Goal: Information Seeking & Learning: Learn about a topic

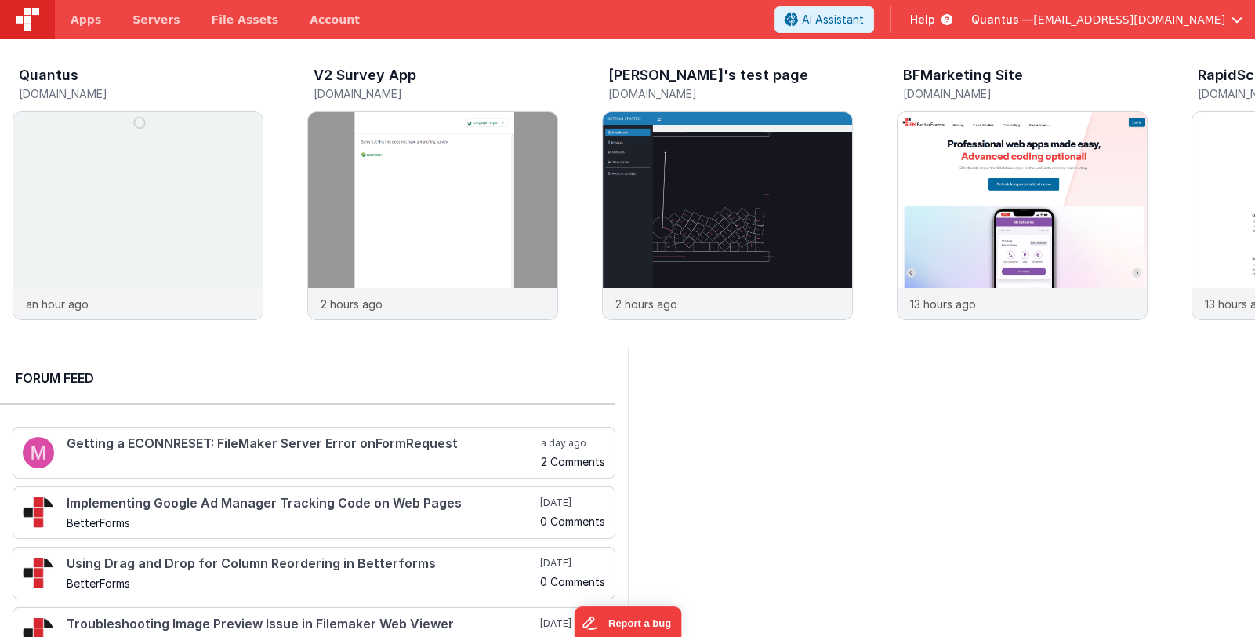
click at [1033, 25] on span "Quantus —" at bounding box center [1003, 20] width 62 height 16
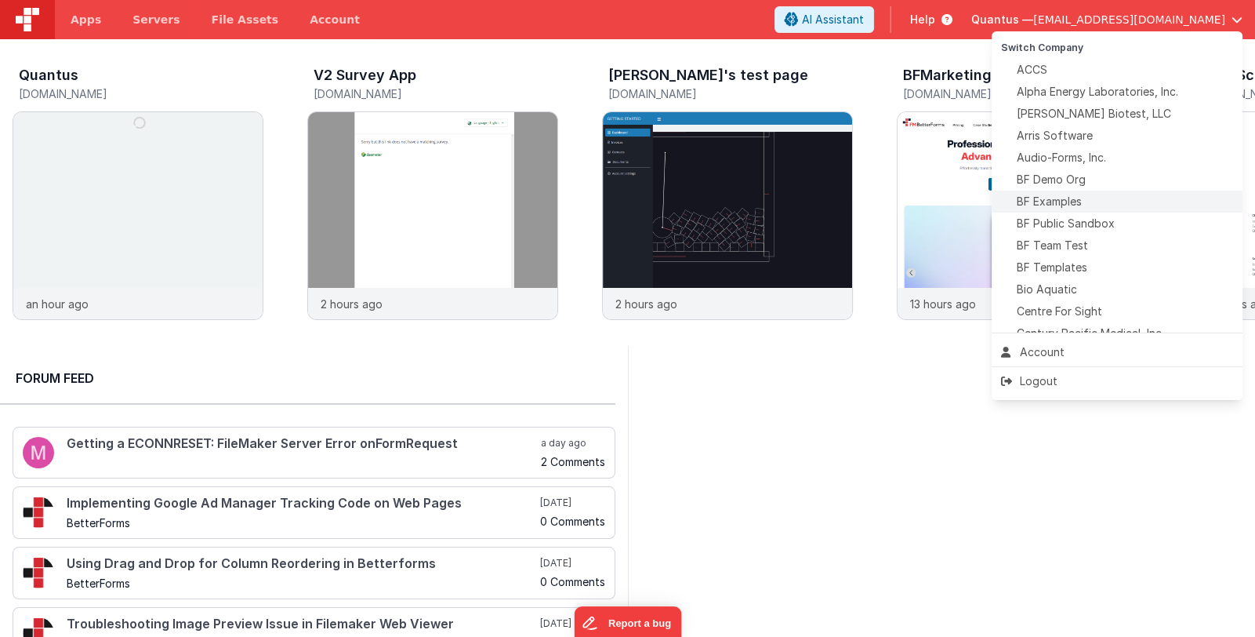
click at [1074, 199] on span "BF Examples" at bounding box center [1049, 202] width 65 height 16
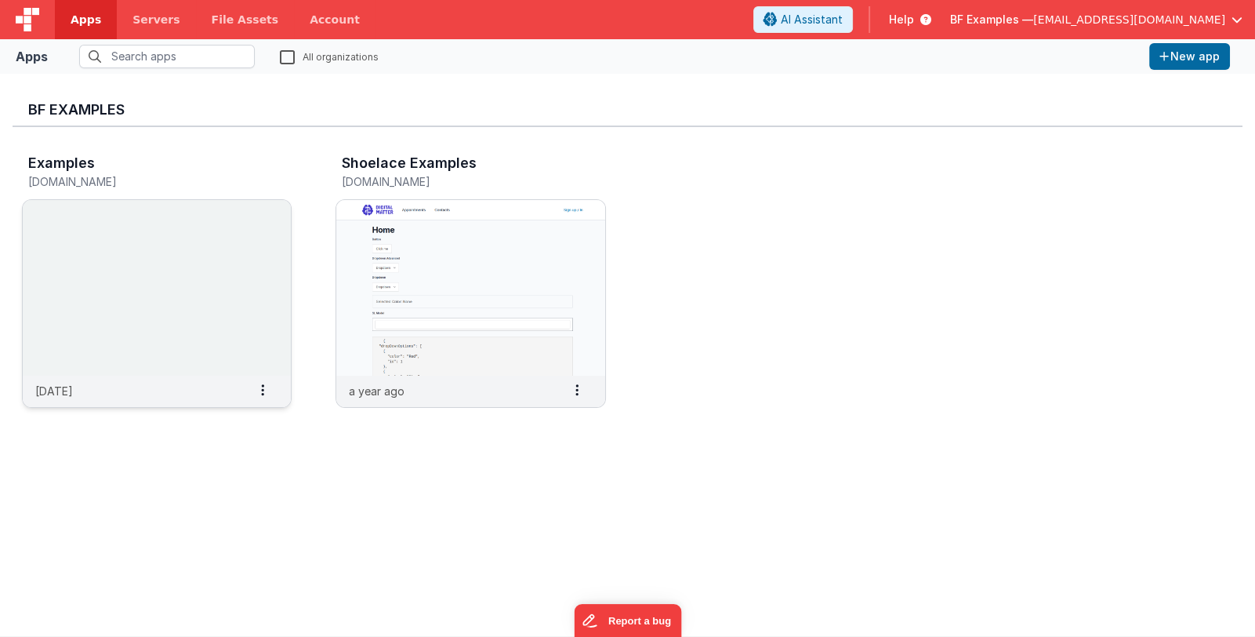
click at [206, 272] on img at bounding box center [157, 288] width 268 height 176
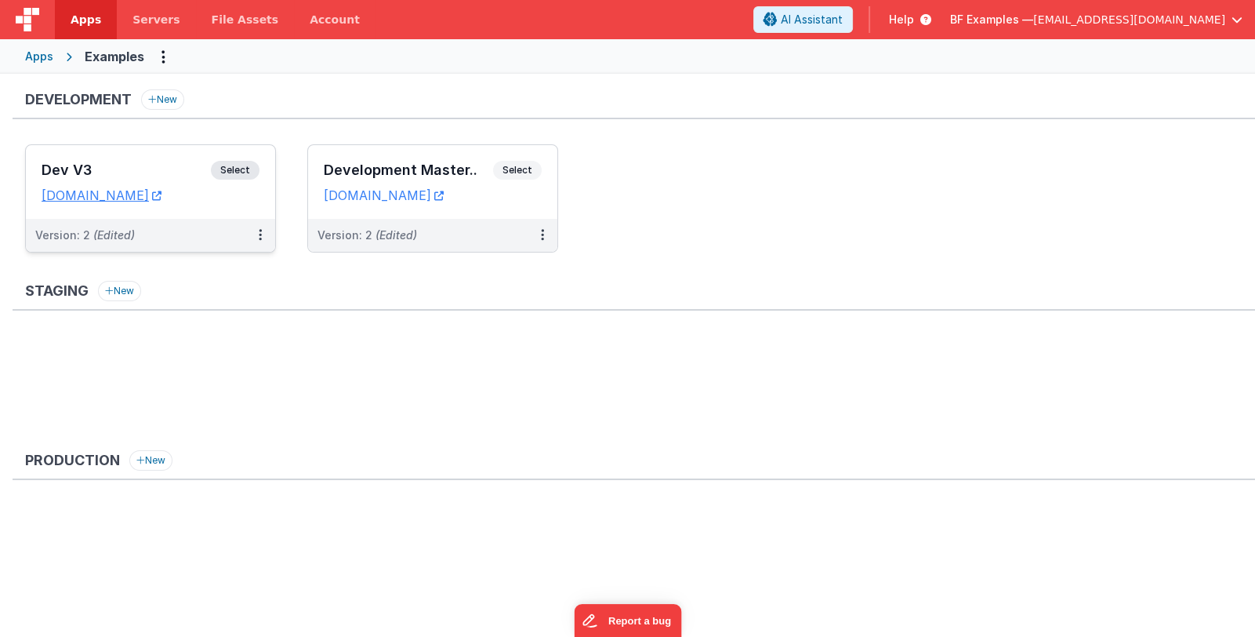
click at [176, 171] on h3 "Dev V3" at bounding box center [126, 170] width 169 height 16
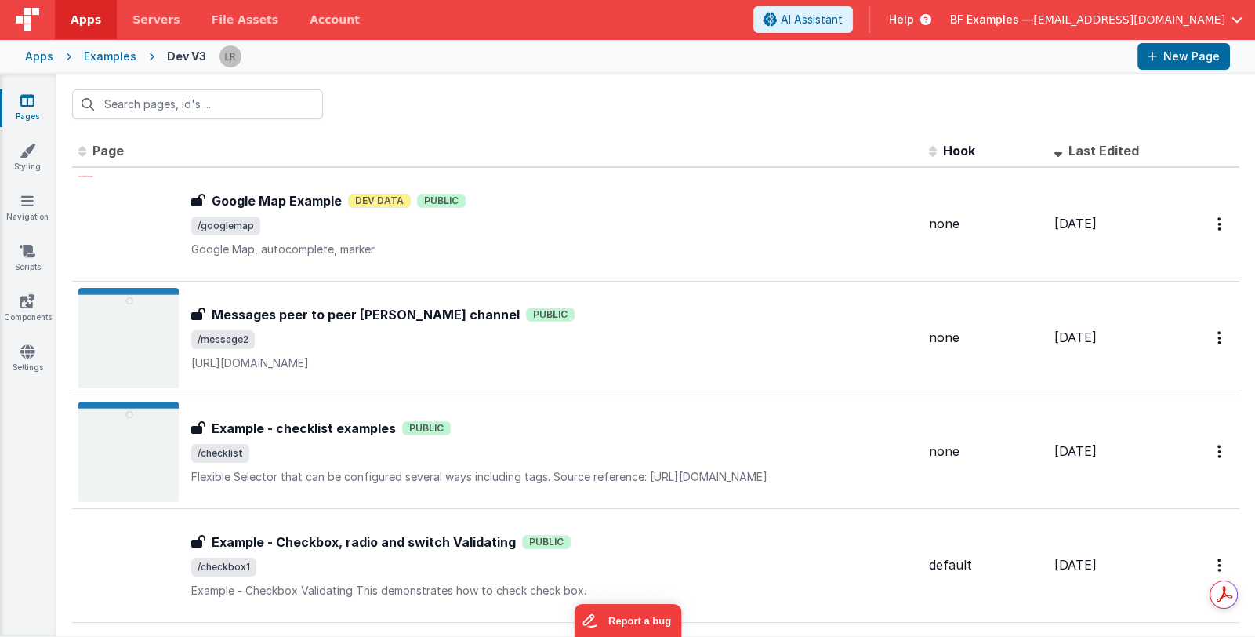
click at [1033, 20] on span "BF Examples —" at bounding box center [991, 20] width 83 height 16
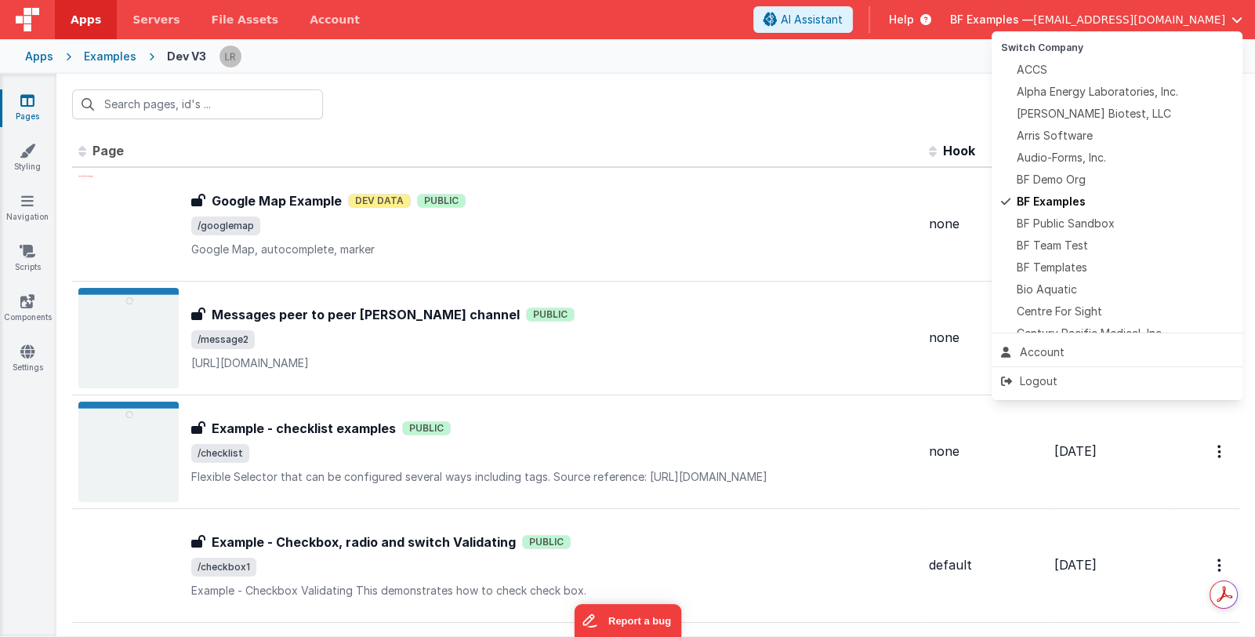
click at [961, 24] on button at bounding box center [627, 318] width 1255 height 637
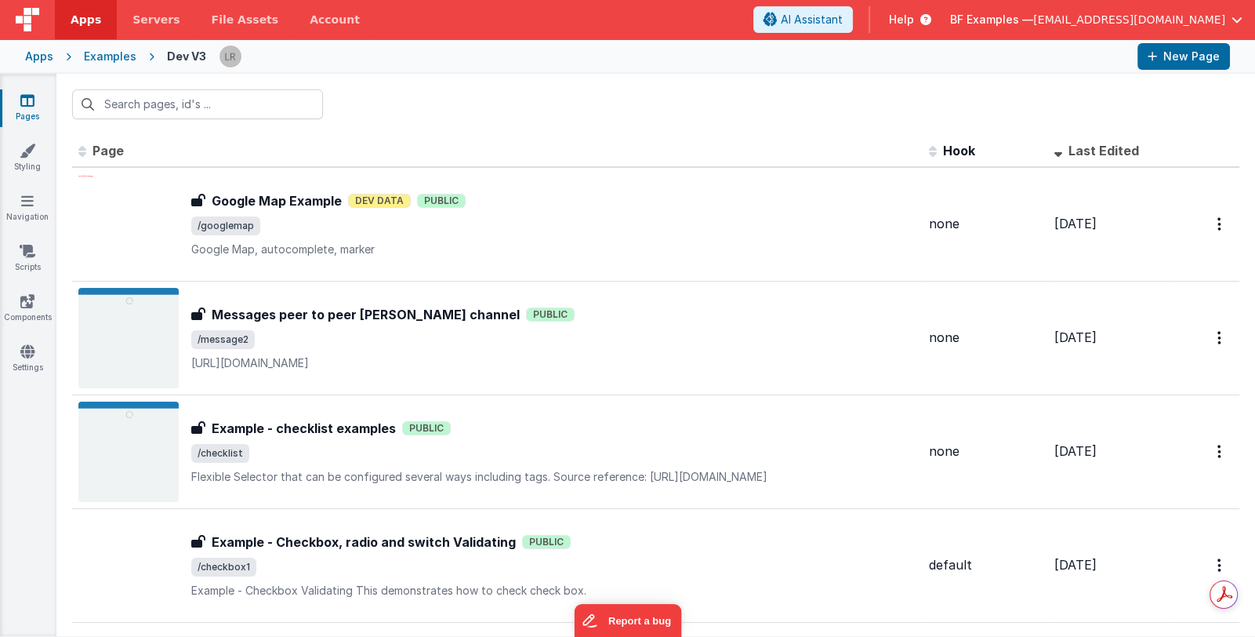
click at [914, 19] on span "Help" at bounding box center [901, 20] width 25 height 16
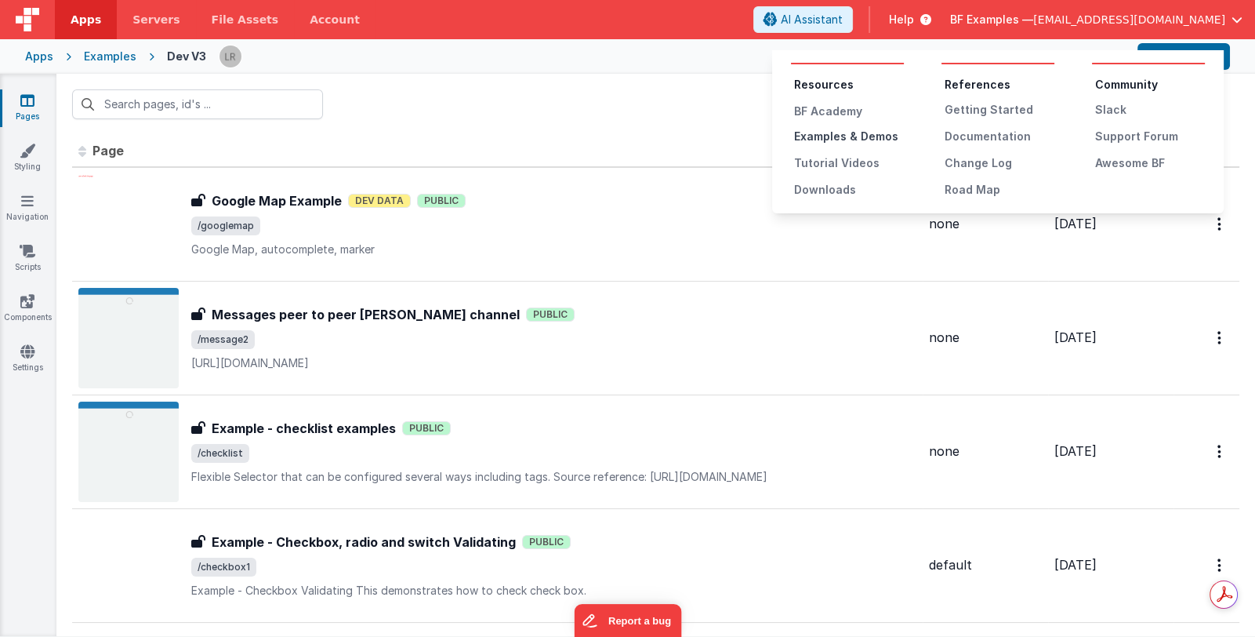
click at [886, 138] on div "Examples & Demos" at bounding box center [849, 137] width 110 height 16
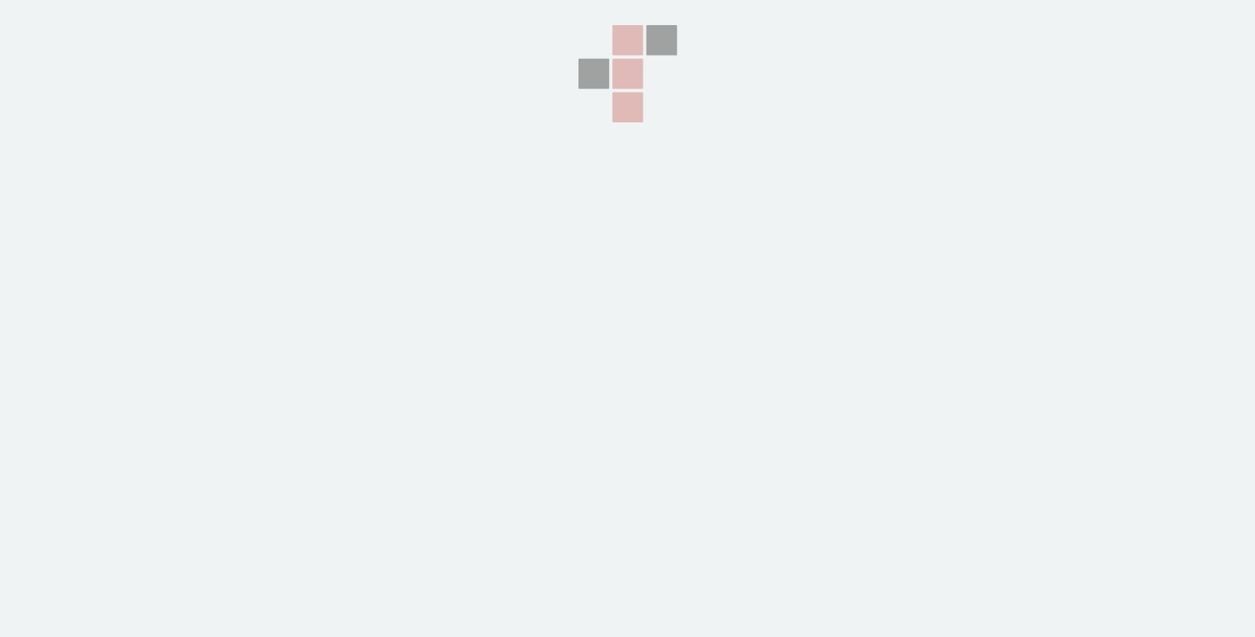
click at [1197, 312] on section at bounding box center [627, 159] width 1255 height 318
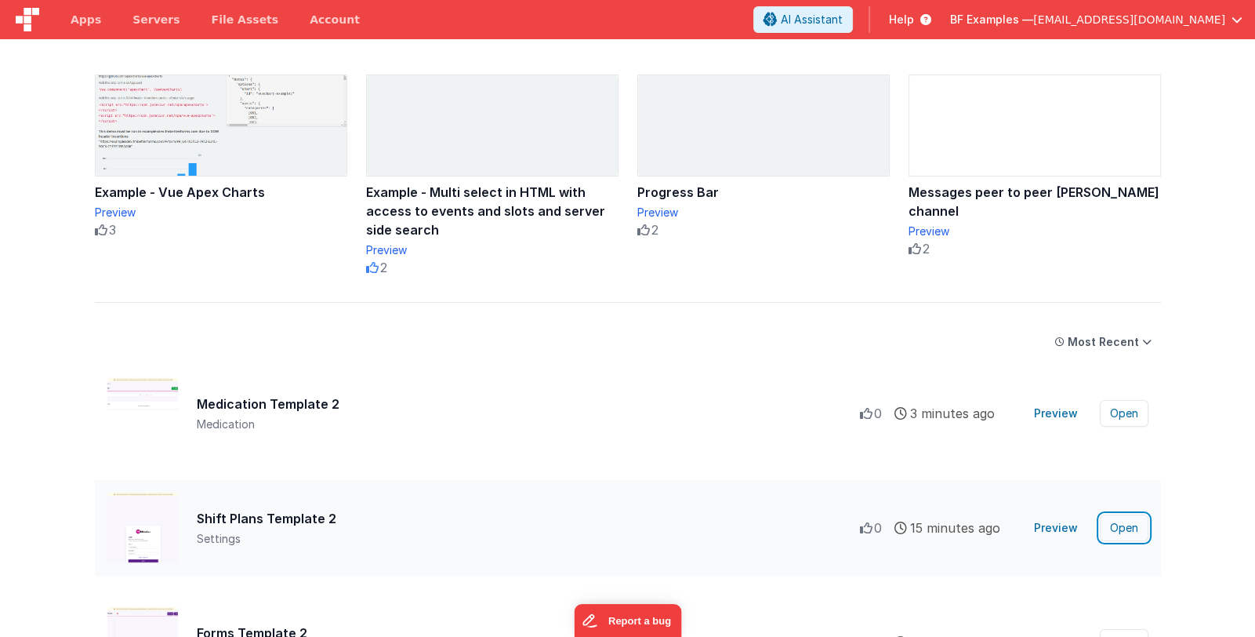
click at [1117, 526] on button "Open" at bounding box center [1124, 527] width 49 height 27
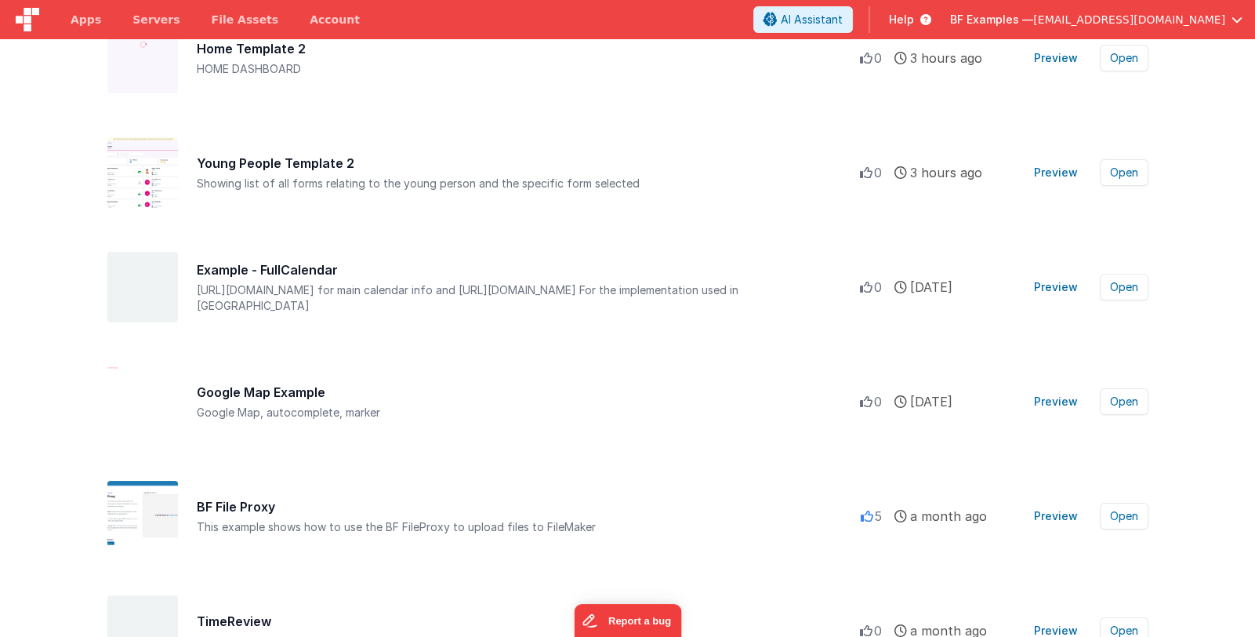
scroll to position [1176, 0]
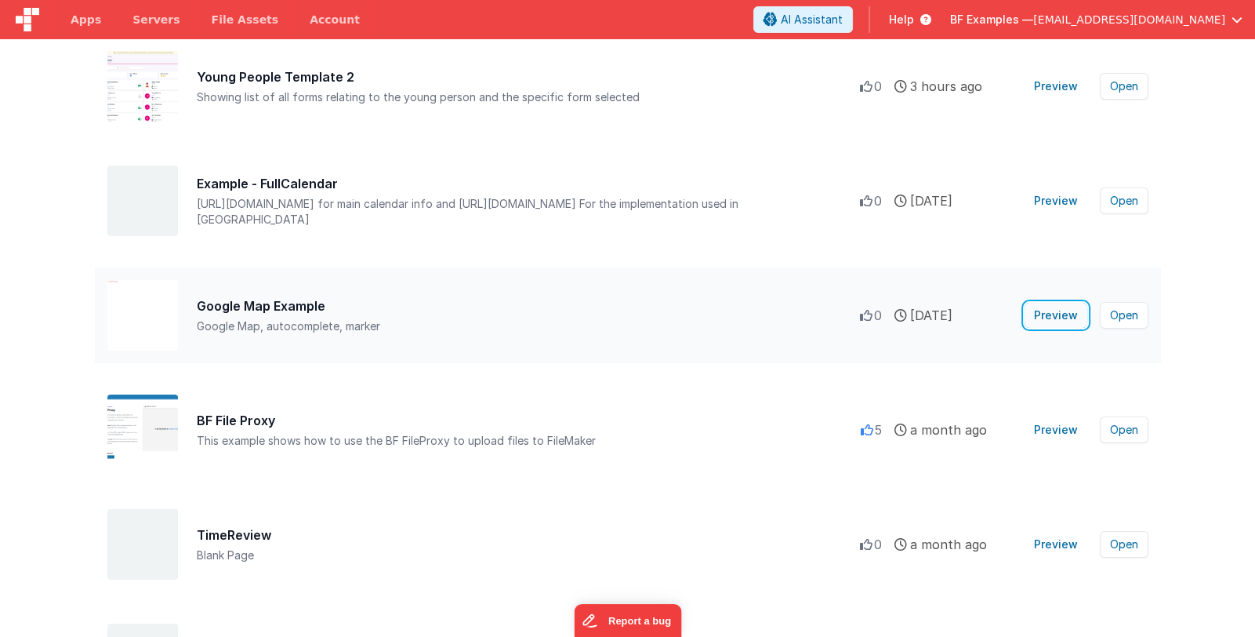
click at [1044, 313] on button "Preview" at bounding box center [1056, 315] width 63 height 25
click at [1063, 314] on button "Preview" at bounding box center [1056, 315] width 63 height 25
click at [1113, 314] on button "Open" at bounding box center [1124, 315] width 49 height 27
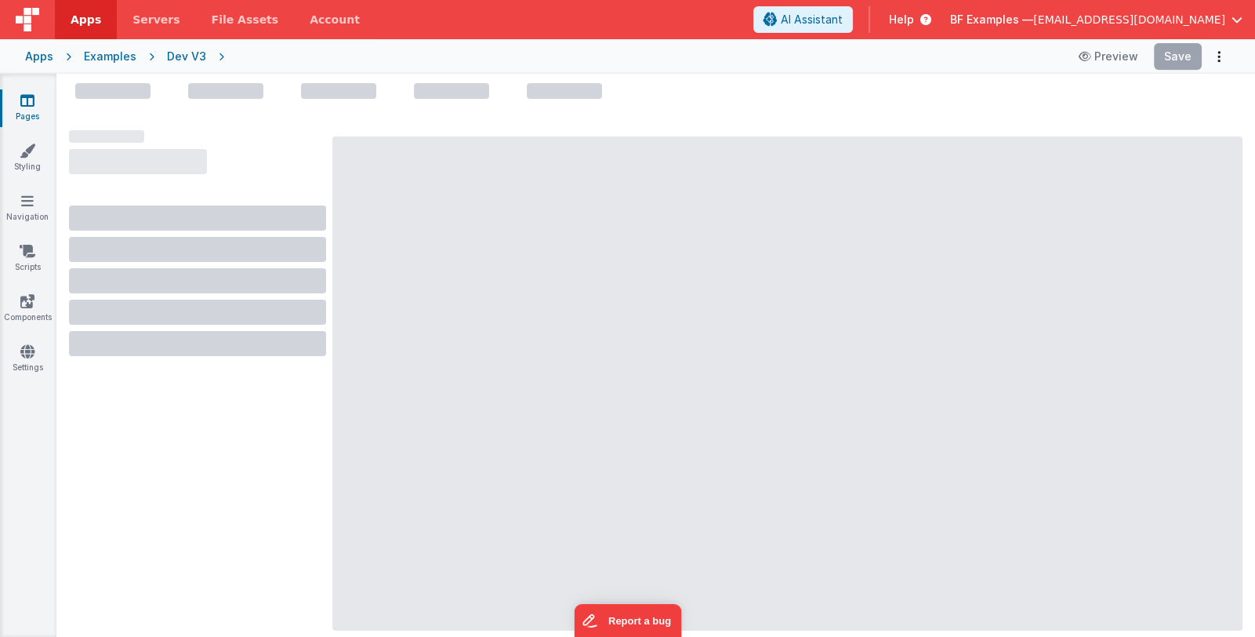
click at [1031, 24] on span "BF Examples —" at bounding box center [991, 20] width 83 height 16
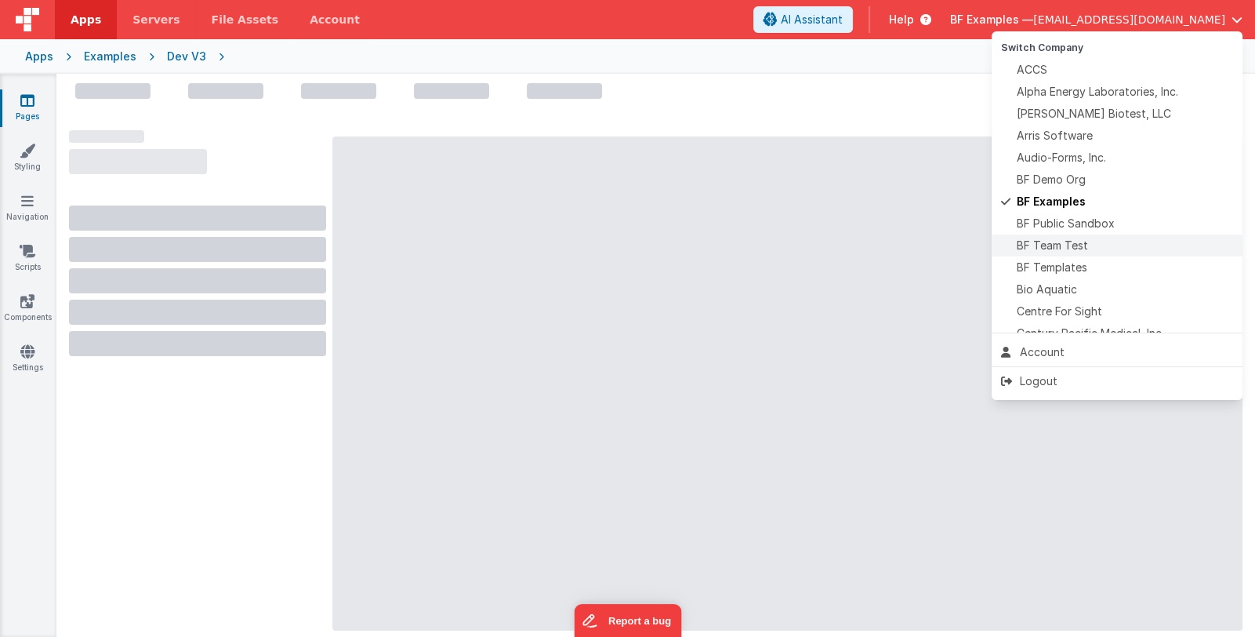
click at [1085, 243] on span "BF Team Test" at bounding box center [1052, 246] width 71 height 16
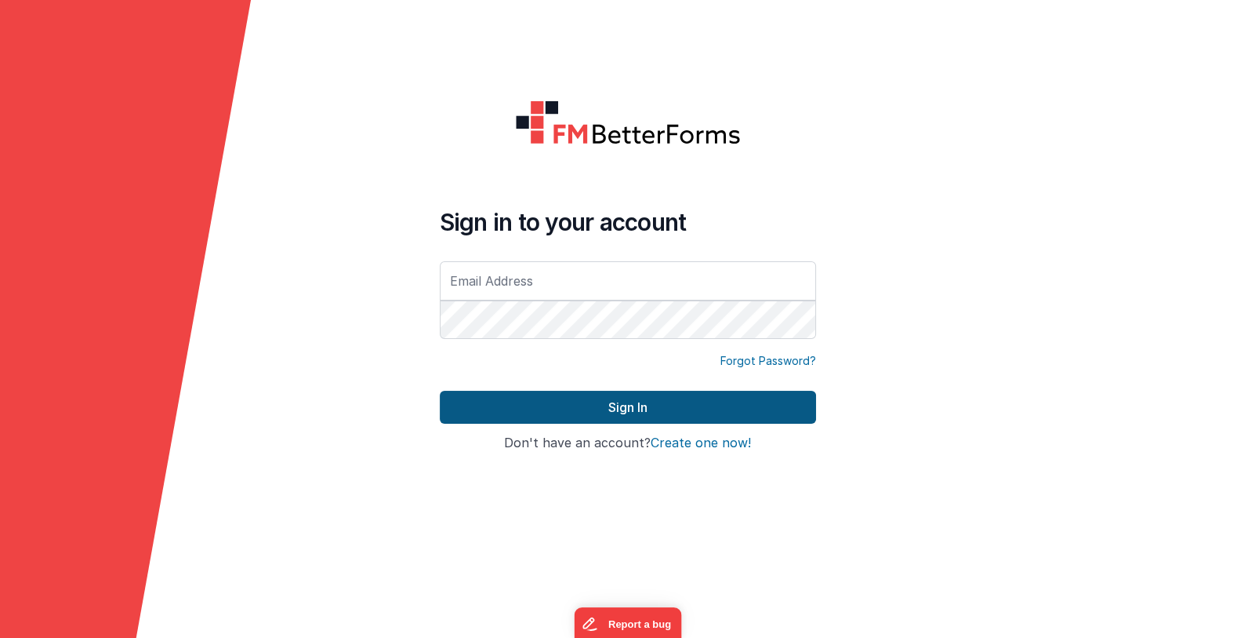
type input "[EMAIL_ADDRESS][DOMAIN_NAME]"
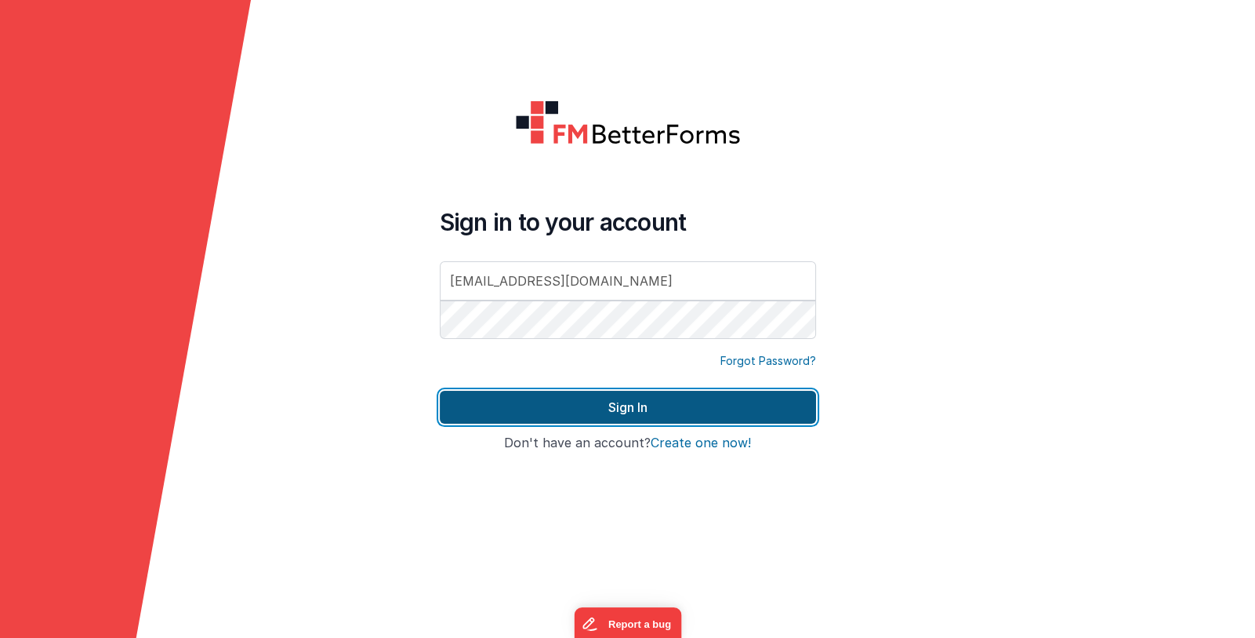
click at [567, 406] on button "Sign In" at bounding box center [628, 406] width 376 height 33
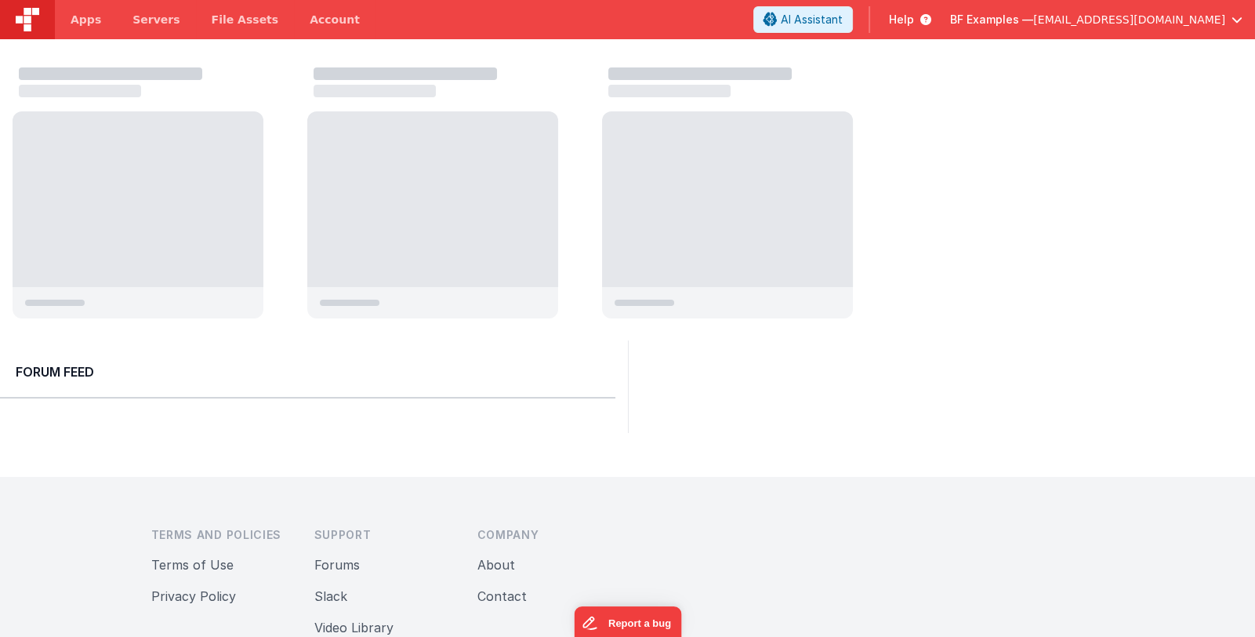
click at [1033, 22] on span "BF Examples —" at bounding box center [991, 20] width 83 height 16
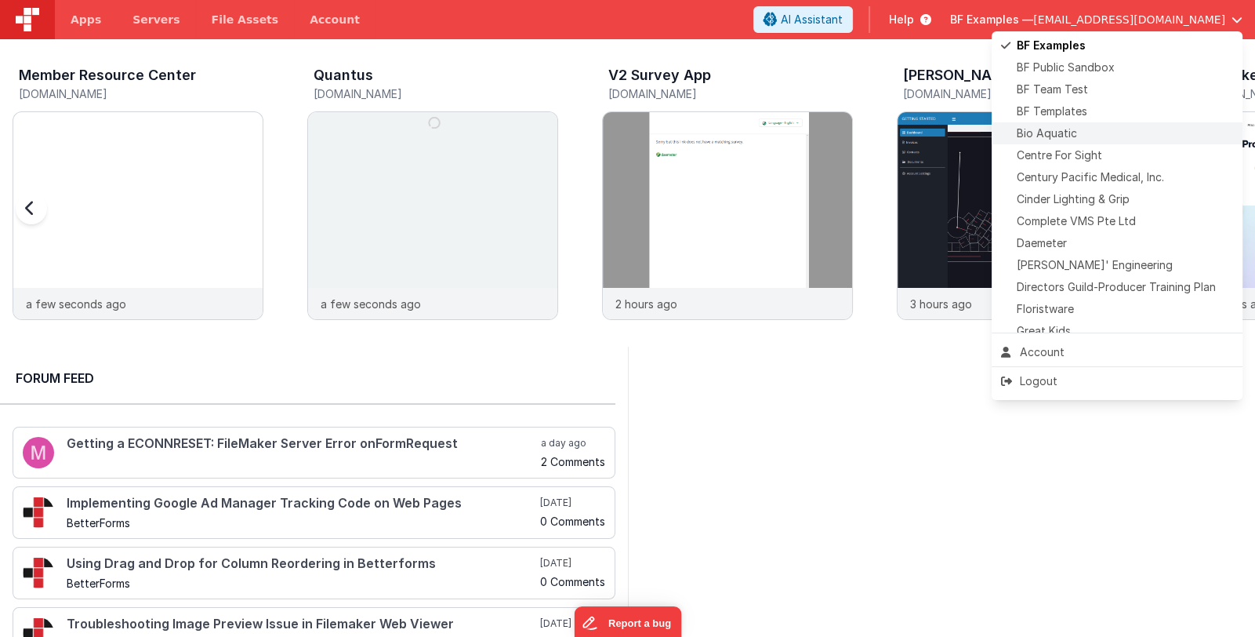
scroll to position [156, 0]
click at [1103, 236] on div "Daemeter" at bounding box center [1117, 243] width 232 height 16
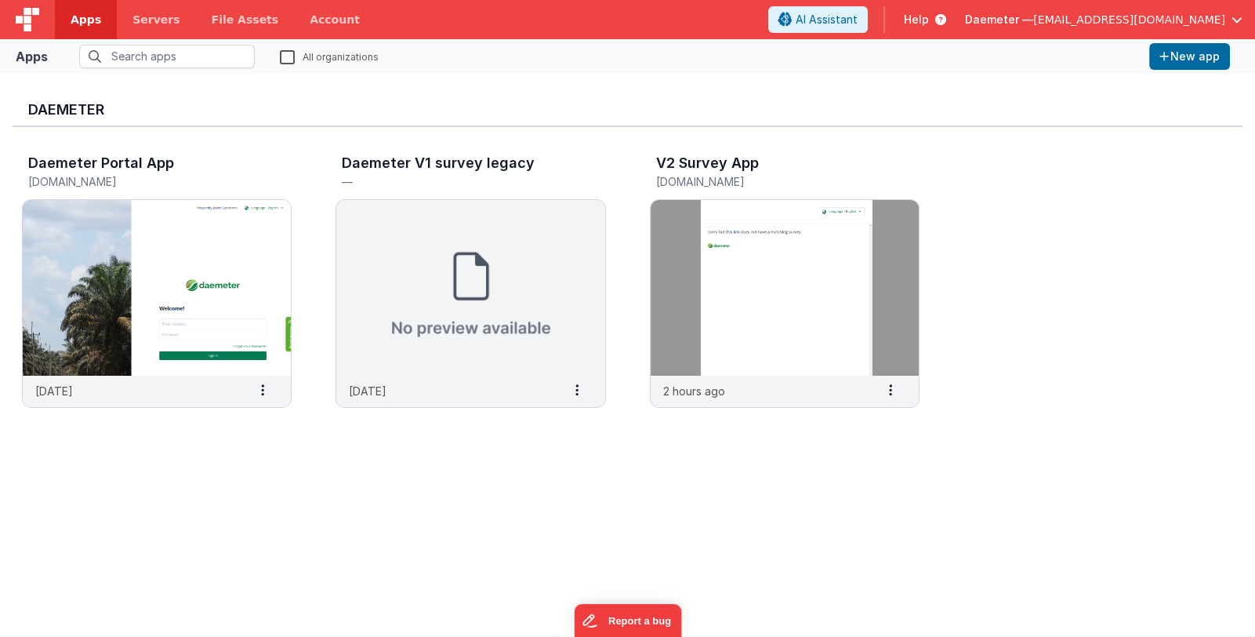
click at [929, 24] on span "Help" at bounding box center [916, 20] width 25 height 16
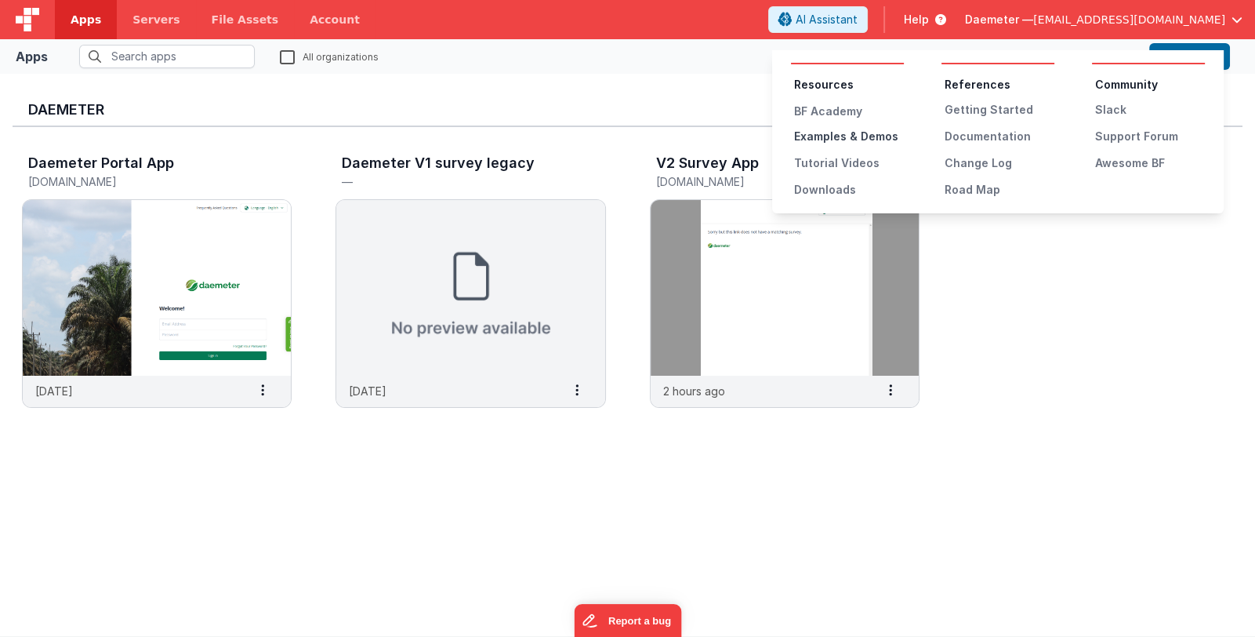
click at [870, 133] on div "Examples & Demos" at bounding box center [849, 137] width 110 height 16
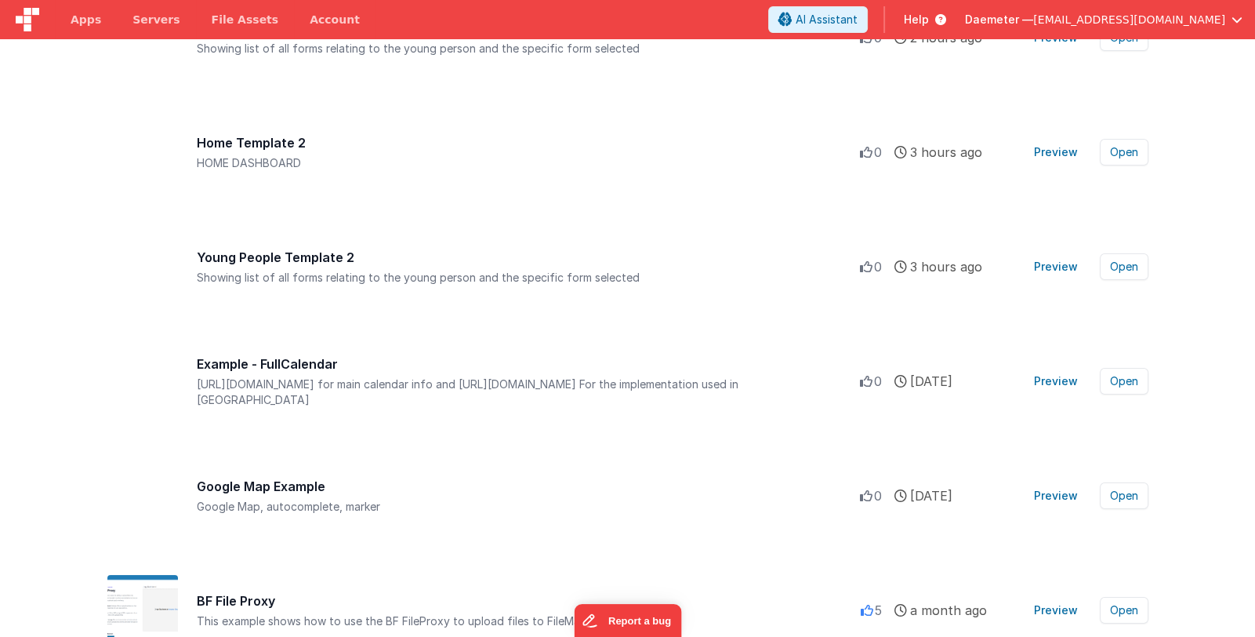
scroll to position [1019, 0]
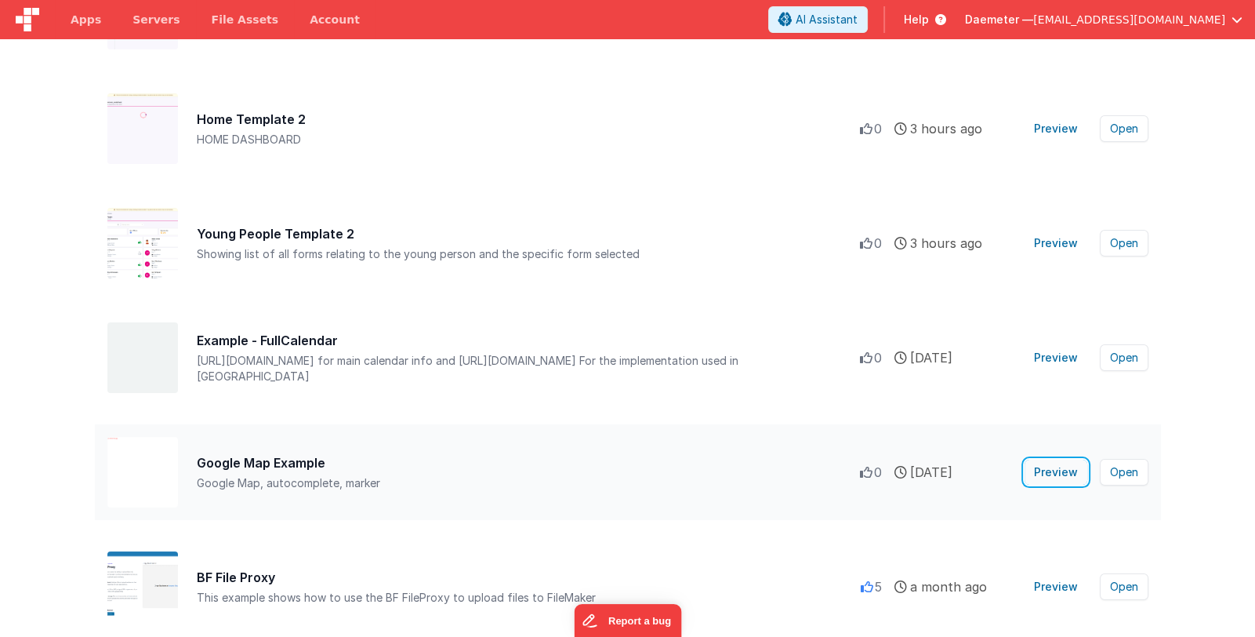
click at [1061, 467] on button "Preview" at bounding box center [1056, 472] width 63 height 25
click at [73, 22] on span "Apps" at bounding box center [86, 20] width 31 height 16
